Goal: Information Seeking & Learning: Learn about a topic

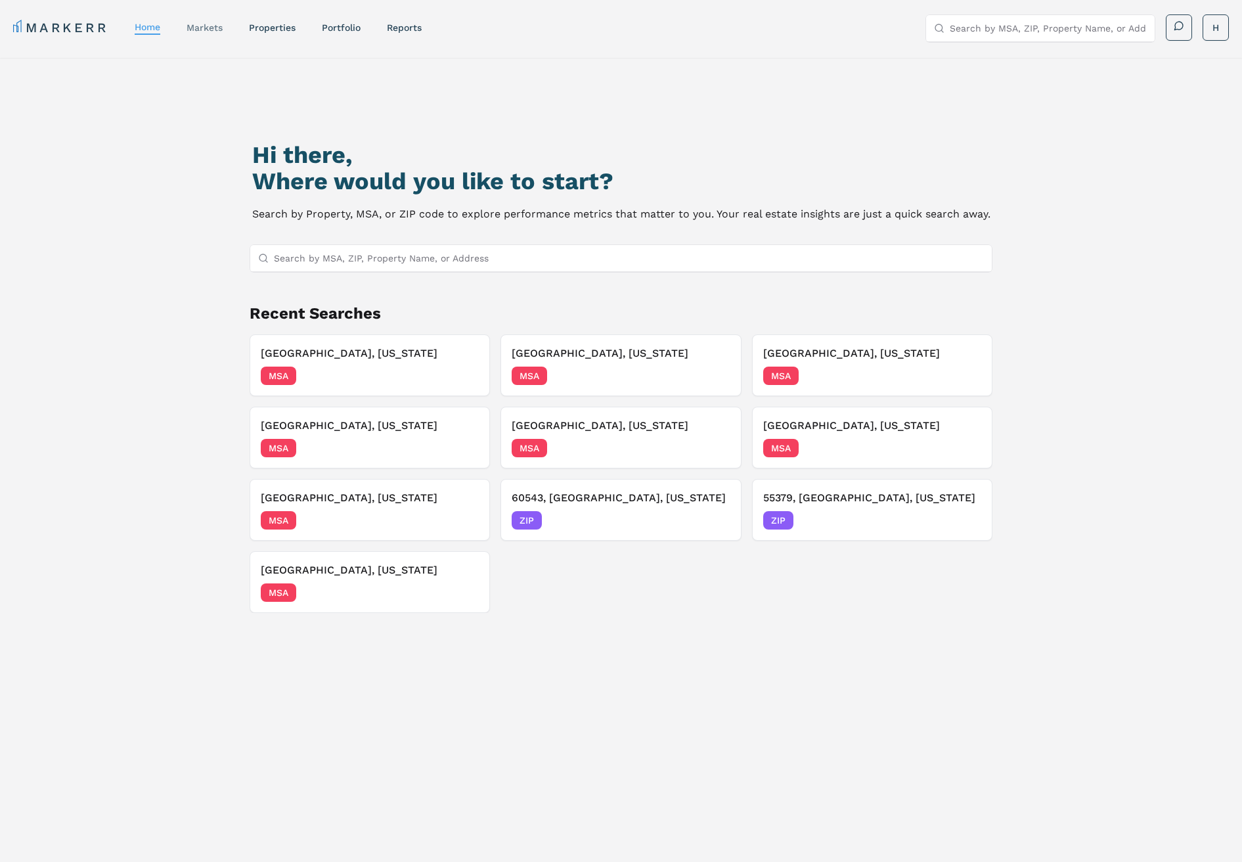
click at [201, 30] on link "markets" at bounding box center [205, 27] width 36 height 11
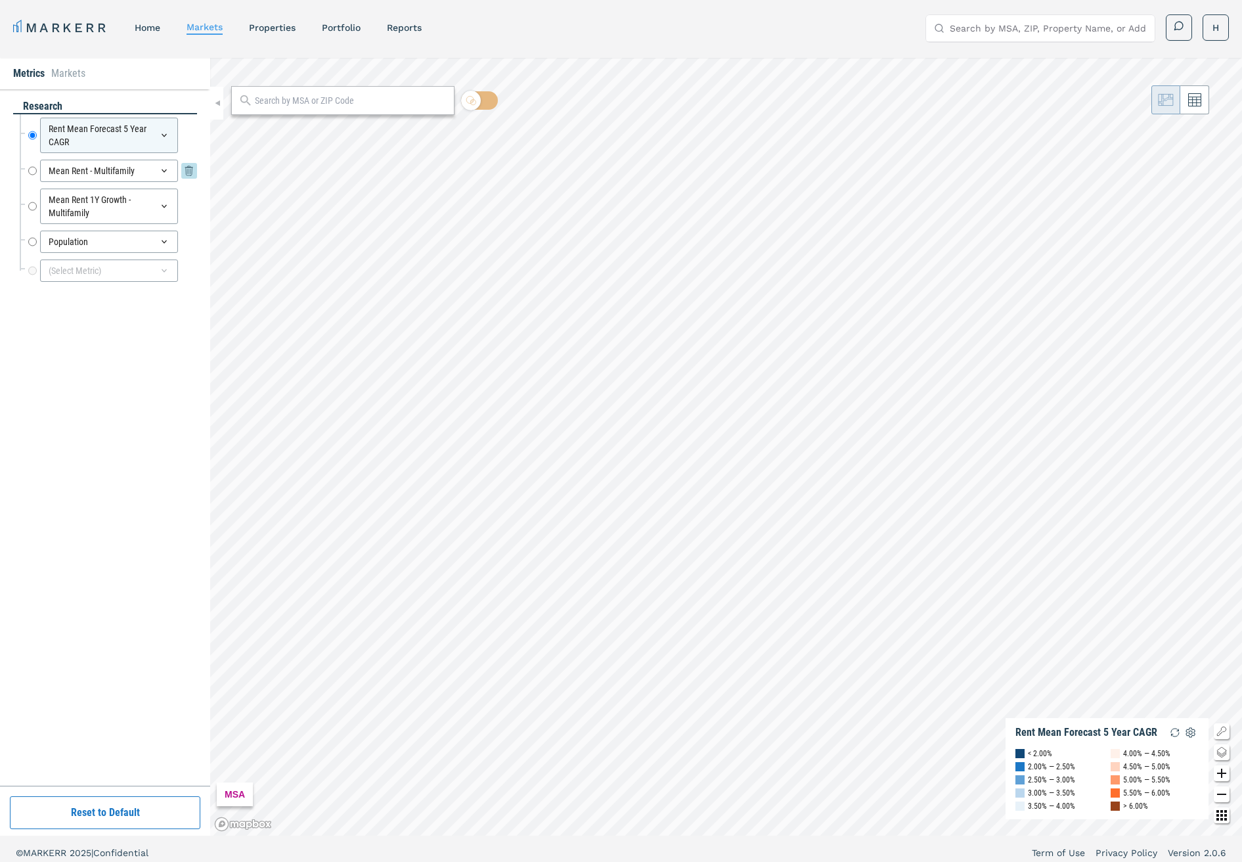
click at [164, 169] on icon at bounding box center [164, 171] width 11 height 11
click at [164, 168] on icon at bounding box center [164, 171] width 11 height 11
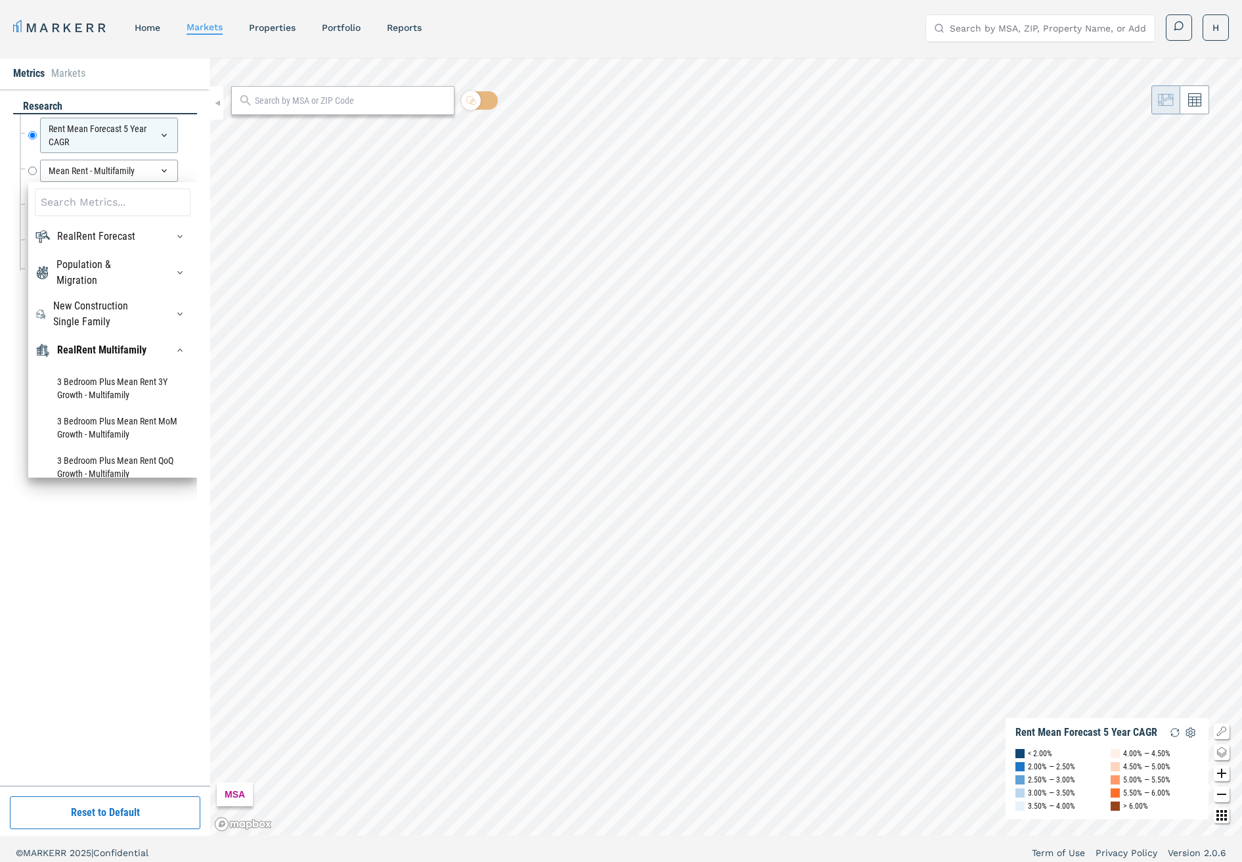
click at [200, 150] on div "research Rent Mean Forecast 5 Year CAGR Rent Mean Forecast 5 Year CAGR Mean Ren…" at bounding box center [105, 437] width 210 height 696
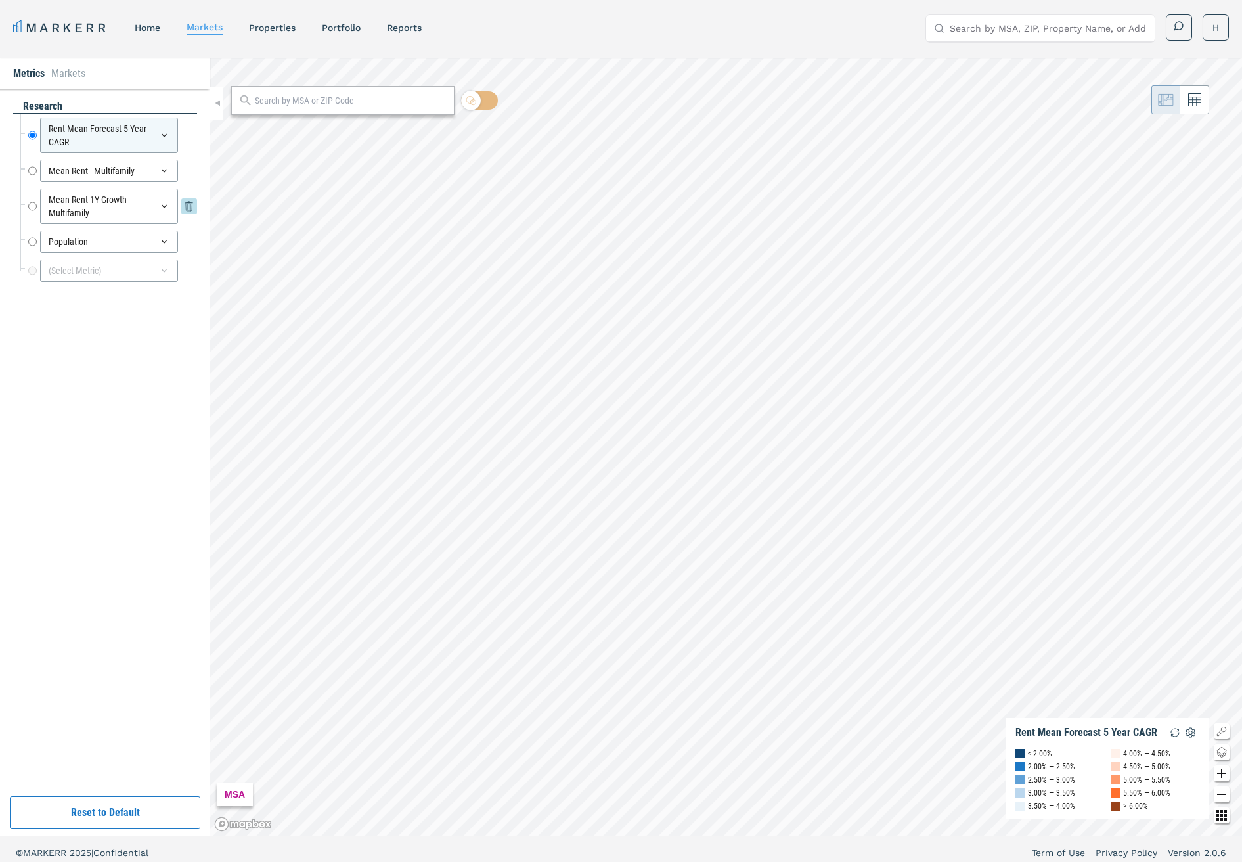
click at [32, 190] on input "Mean Rent 1Y Growth - Multifamily" at bounding box center [32, 206] width 9 height 35
radio input "false"
radio input "true"
click at [294, 101] on input "text" at bounding box center [351, 101] width 192 height 14
paste input "17200"
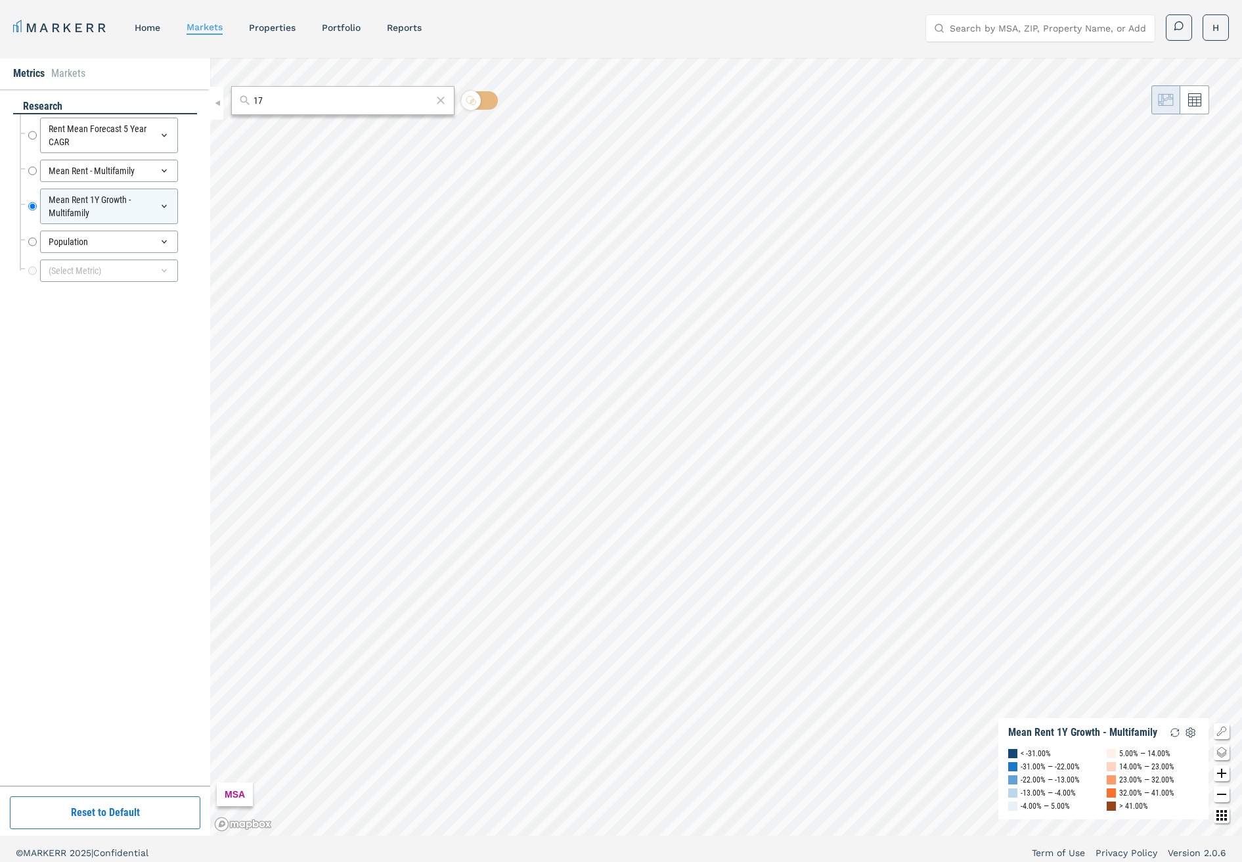
type input "1"
paste input "17200"
click at [282, 102] on input "msa 17200" at bounding box center [343, 101] width 178 height 14
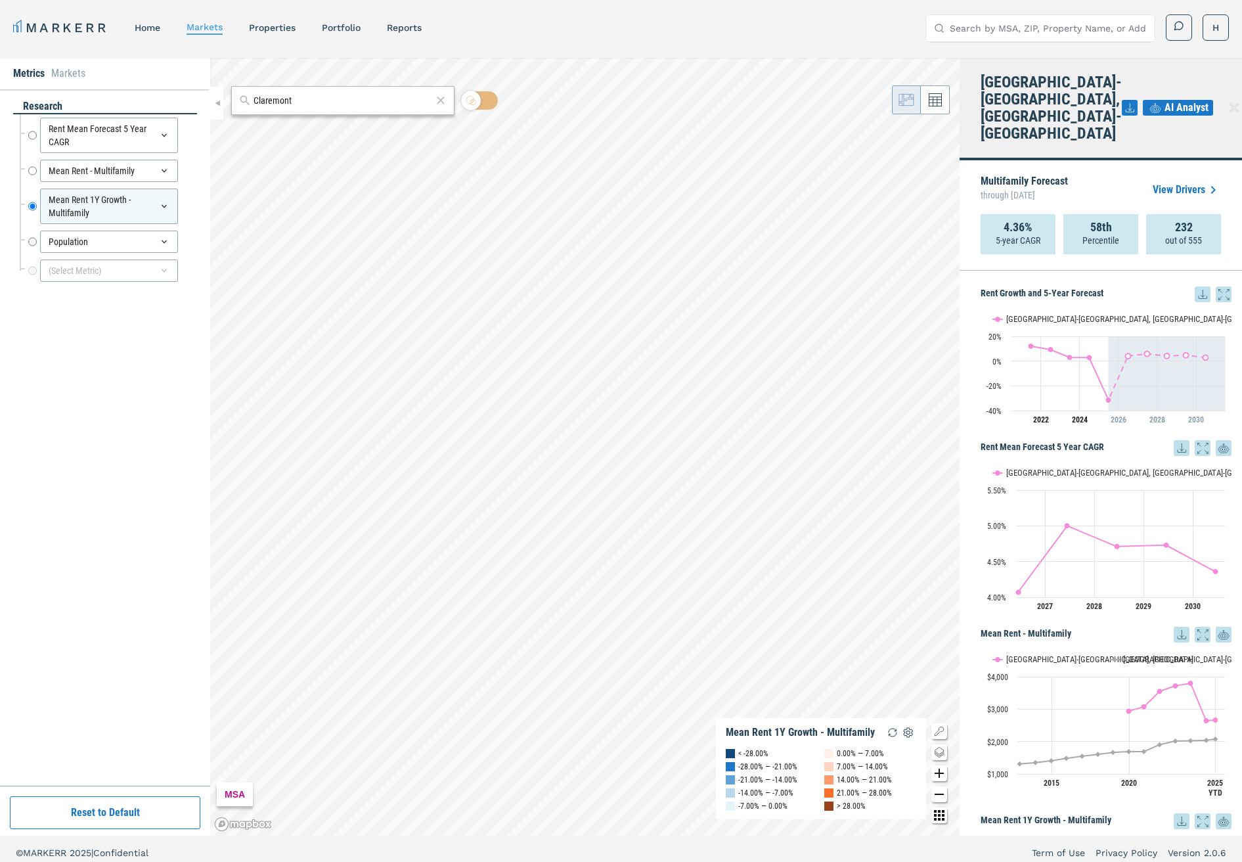
click at [290, 101] on input "Claremont" at bounding box center [343, 101] width 178 height 14
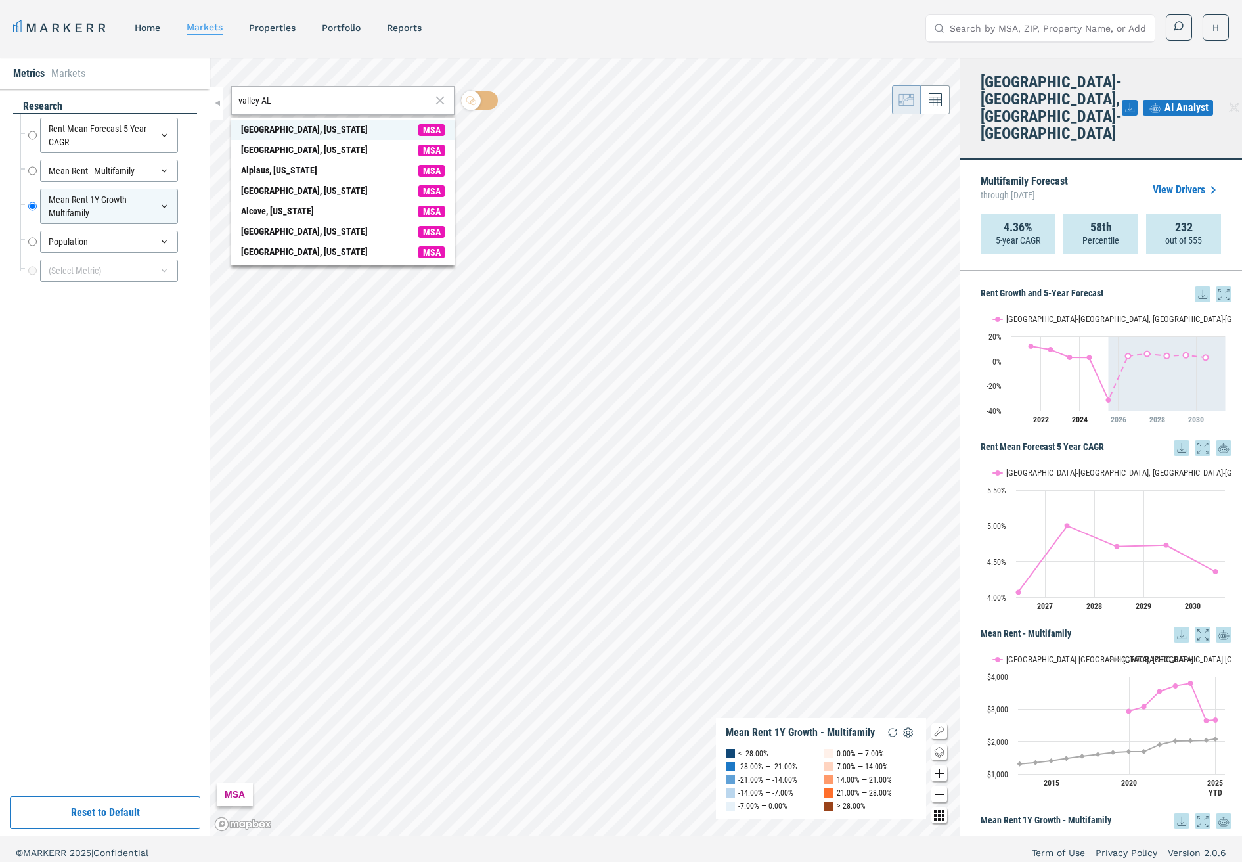
click at [279, 124] on div "[GEOGRAPHIC_DATA], [US_STATE]" at bounding box center [304, 130] width 127 height 14
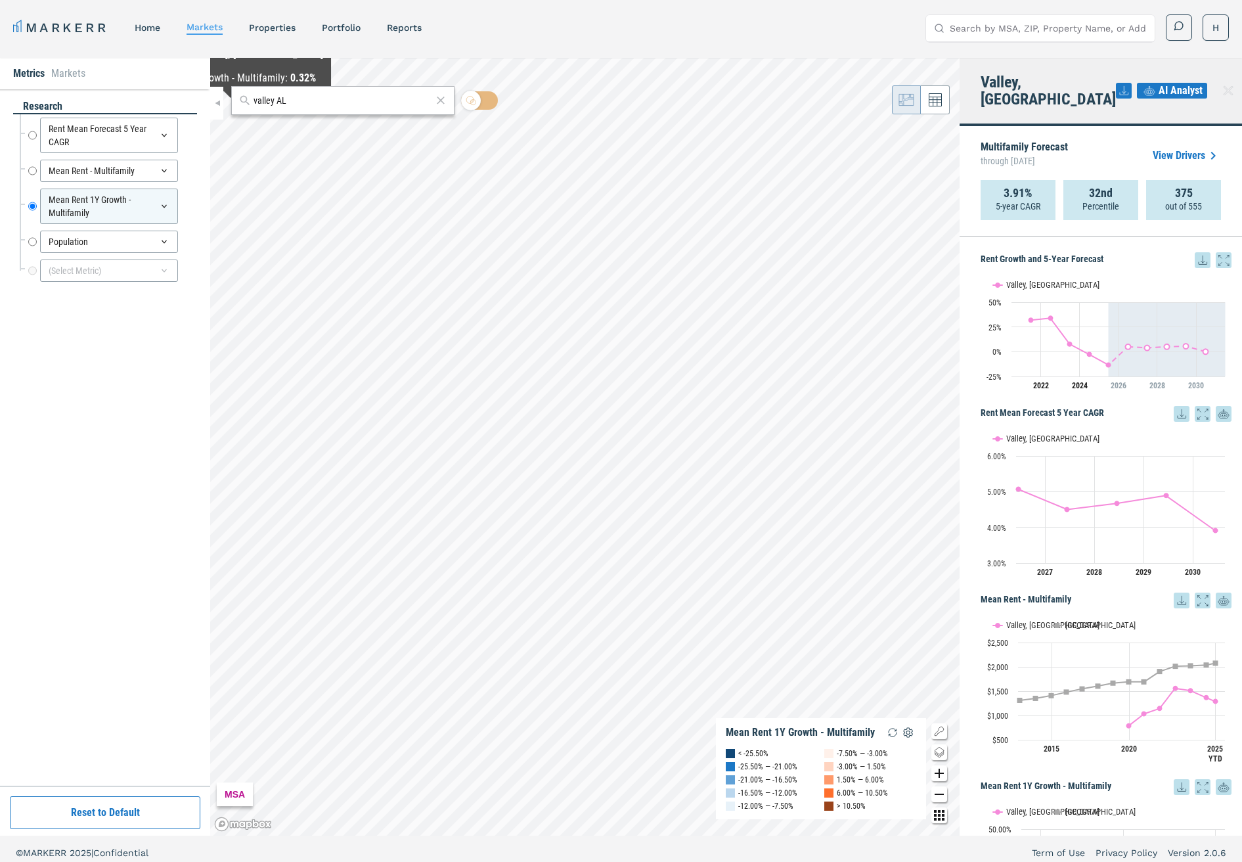
click at [267, 98] on input "valley AL" at bounding box center [343, 101] width 178 height 14
paste input "Hereford"
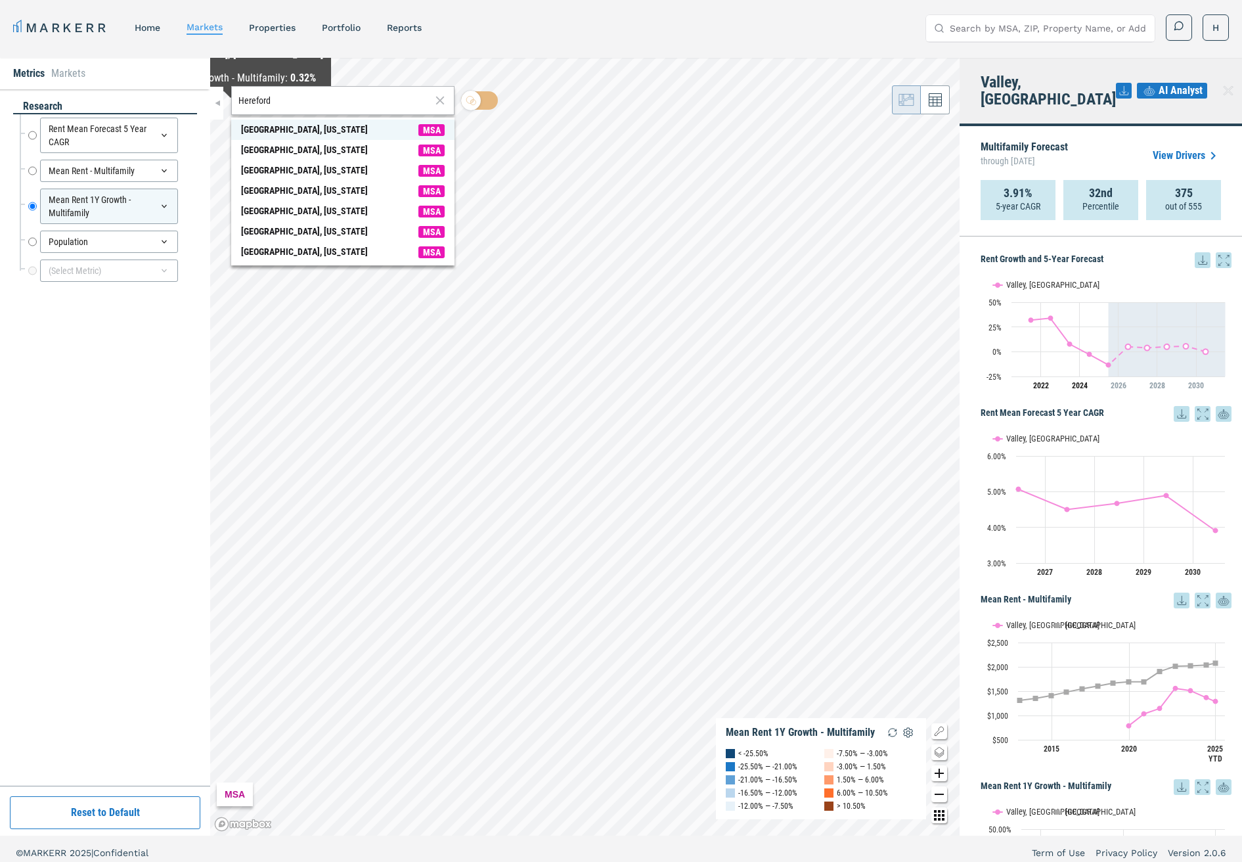
click at [292, 131] on div "[GEOGRAPHIC_DATA], [US_STATE]" at bounding box center [304, 130] width 127 height 14
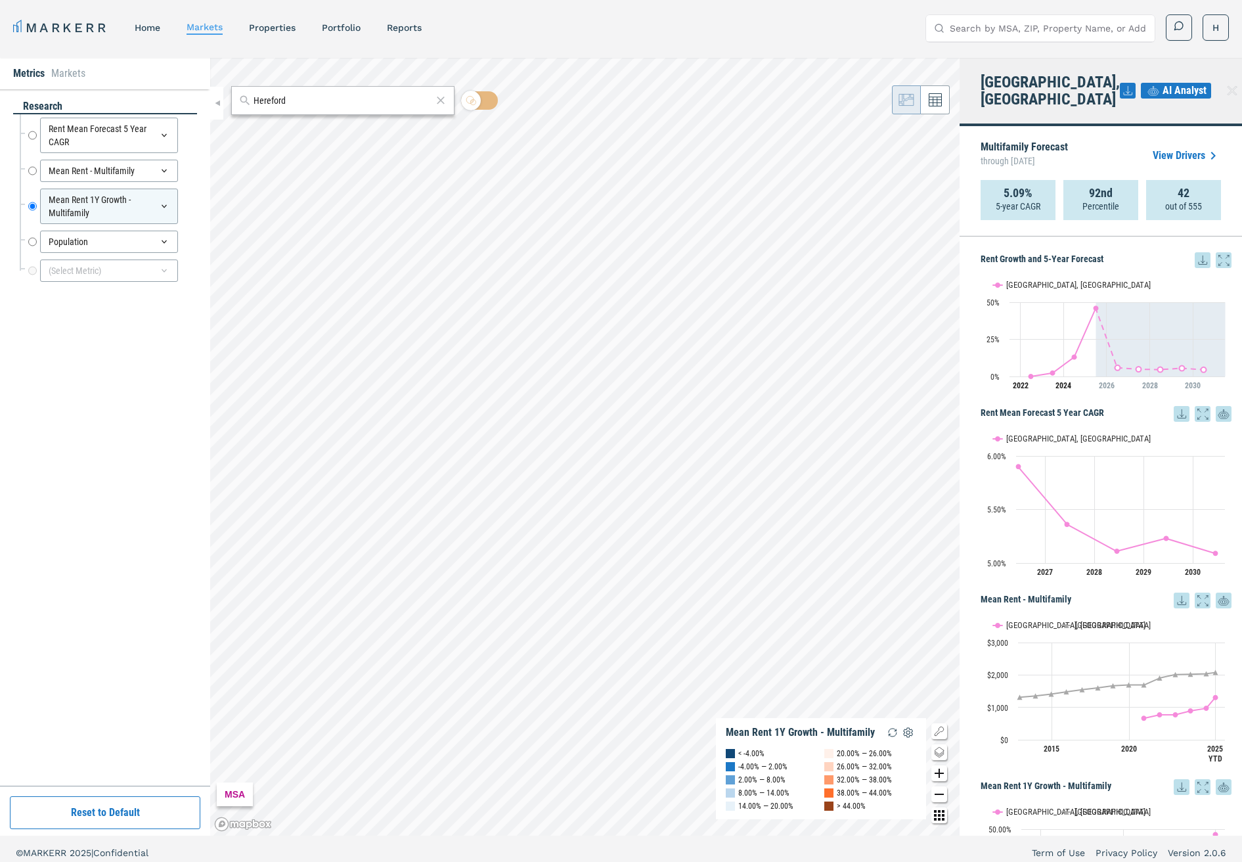
click at [271, 104] on input "Hereford" at bounding box center [343, 101] width 178 height 14
paste input "[GEOGRAPHIC_DATA]"
click at [292, 128] on div "[GEOGRAPHIC_DATA], [US_STATE]" at bounding box center [304, 130] width 127 height 14
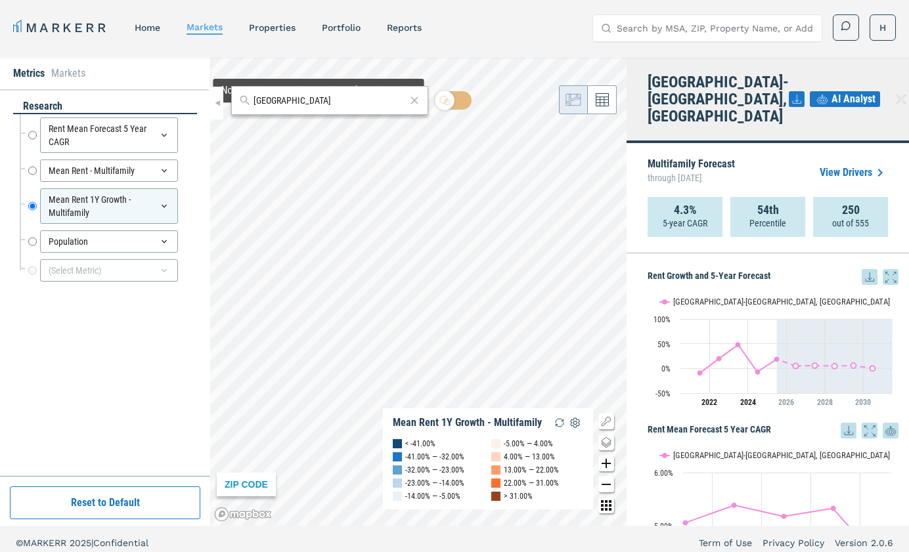
click at [306, 106] on input "[GEOGRAPHIC_DATA]" at bounding box center [330, 101] width 152 height 14
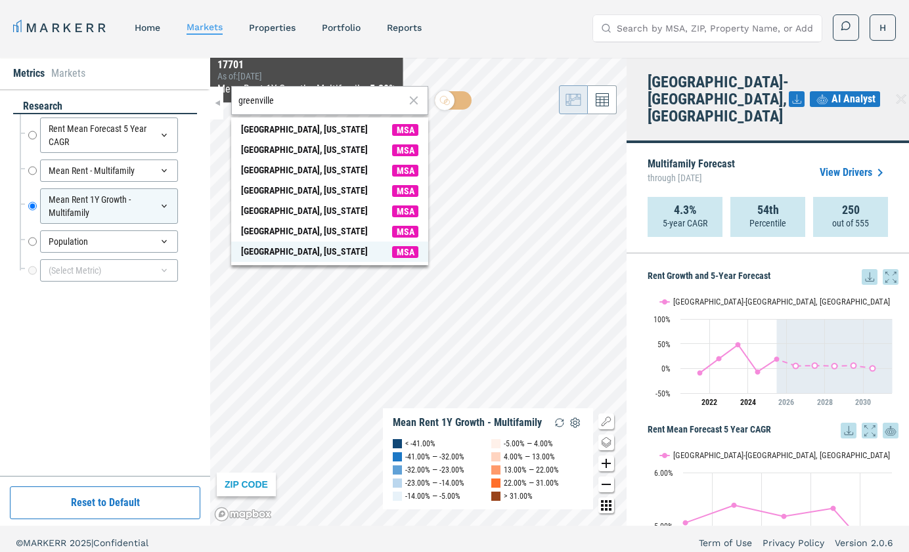
type input "greenville"
click at [286, 250] on div "[GEOGRAPHIC_DATA], [US_STATE]" at bounding box center [304, 252] width 127 height 14
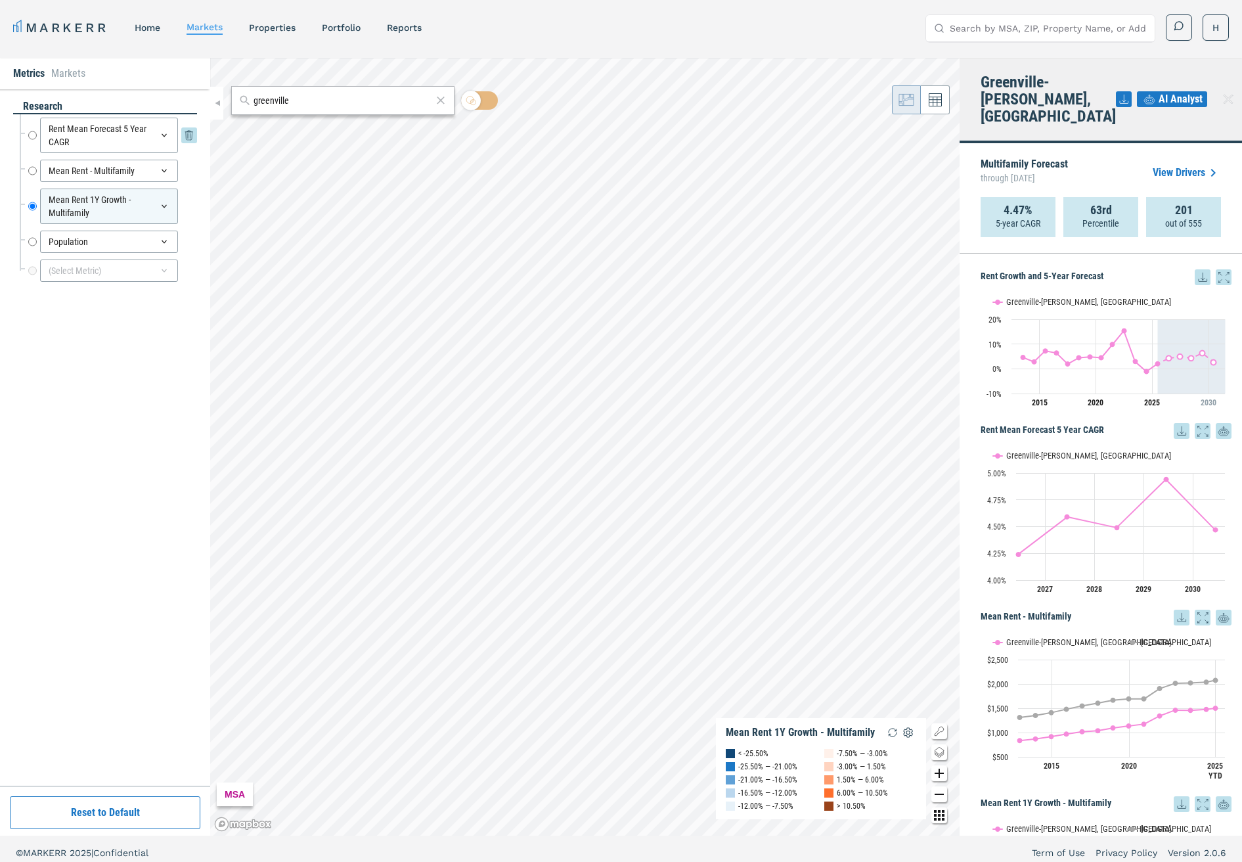
click at [123, 131] on div "Rent Mean Forecast 5 Year CAGR" at bounding box center [109, 135] width 138 height 35
click at [28, 120] on div "Rent Mean Forecast 5 Year CAGR Rent Mean Forecast 5 Year CAGR" at bounding box center [108, 135] width 177 height 42
click at [31, 120] on input "Rent Mean Forecast 5 Year CAGR" at bounding box center [32, 135] width 9 height 35
radio input "true"
